Goal: Transaction & Acquisition: Purchase product/service

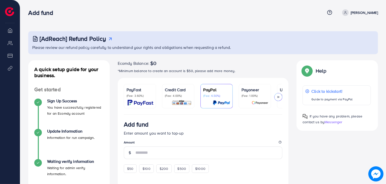
click at [277, 100] on div at bounding box center [278, 97] width 8 height 8
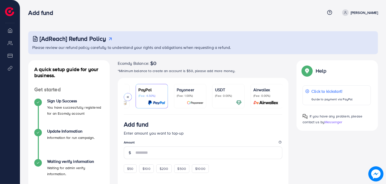
scroll to position [0, 65]
click at [130, 97] on div at bounding box center [128, 97] width 8 height 8
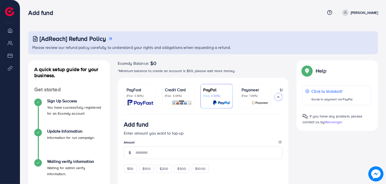
click at [181, 99] on div "Credit Card (Fee: 4.00%)" at bounding box center [178, 96] width 27 height 19
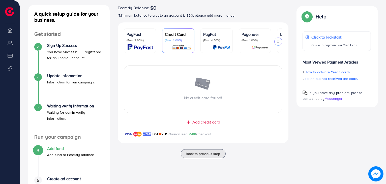
scroll to position [56, 0]
click at [207, 121] on span "Add credit card" at bounding box center [206, 122] width 28 height 6
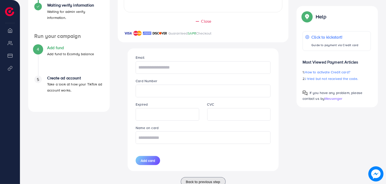
scroll to position [174, 0]
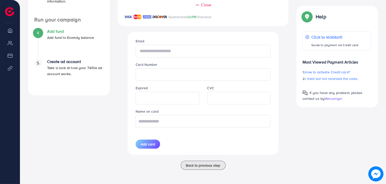
click at [185, 51] on input "text" at bounding box center [203, 51] width 135 height 13
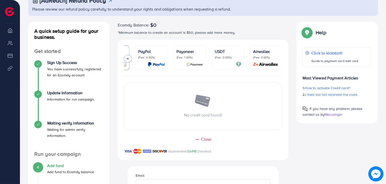
scroll to position [0, 0]
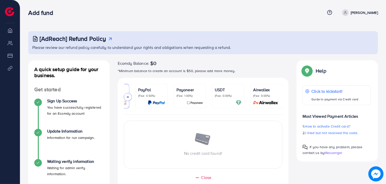
click at [10, 68] on li "Product Links" at bounding box center [10, 68] width 20 height 10
click at [9, 35] on li "Overview" at bounding box center [10, 30] width 20 height 10
click at [349, 14] on span at bounding box center [345, 12] width 7 height 7
click at [332, 13] on icon at bounding box center [329, 12] width 5 height 5
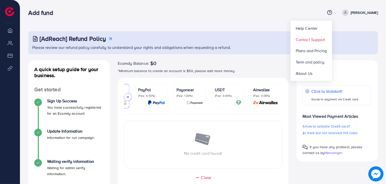
click at [315, 40] on span "Contact Support" at bounding box center [311, 40] width 30 height 6
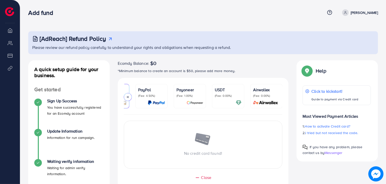
click at [347, 14] on icon at bounding box center [346, 13] width 4 height 4
click at [12, 45] on li "My ad accounts" at bounding box center [10, 43] width 20 height 10
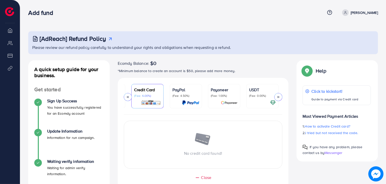
click at [141, 34] on div "[AdReach] Refund Policy Please review our refund policy carefully to understand…" at bounding box center [203, 42] width 350 height 23
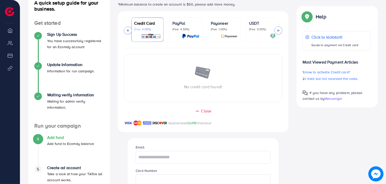
scroll to position [59, 0]
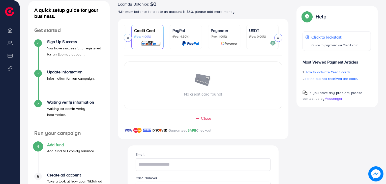
click at [127, 41] on div at bounding box center [128, 38] width 8 height 8
